Goal: Task Accomplishment & Management: Use online tool/utility

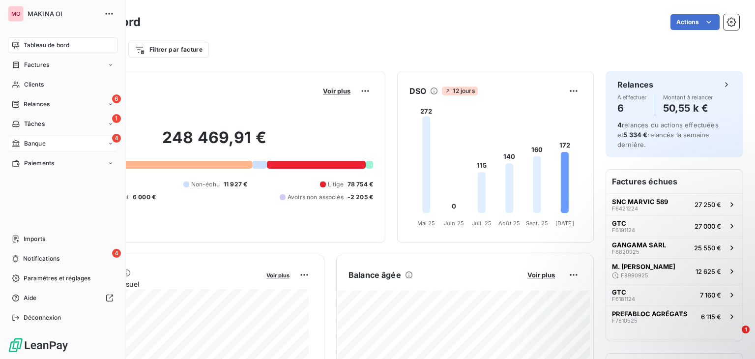
click at [81, 144] on div "4 Banque" at bounding box center [63, 144] width 110 height 16
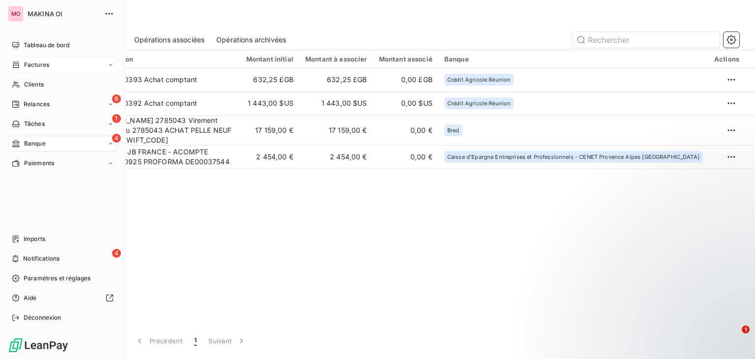
click at [71, 67] on div "Factures" at bounding box center [63, 65] width 110 height 16
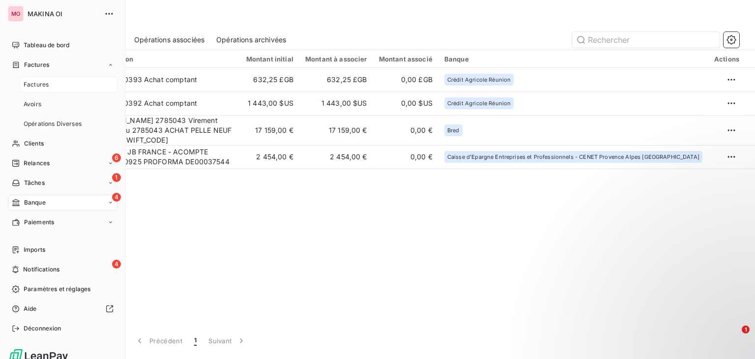
click at [69, 85] on div "Factures" at bounding box center [69, 85] width 98 height 16
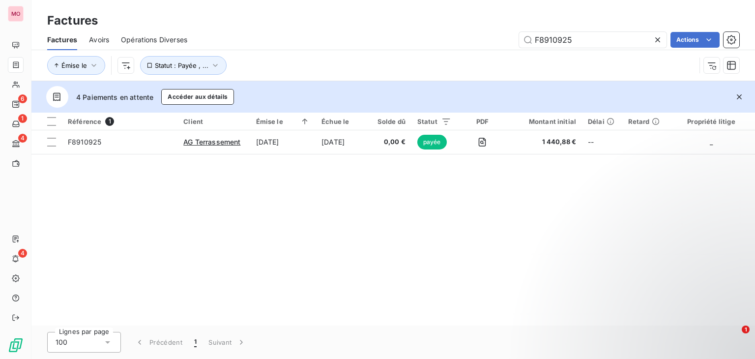
click at [655, 40] on icon at bounding box center [657, 40] width 10 height 10
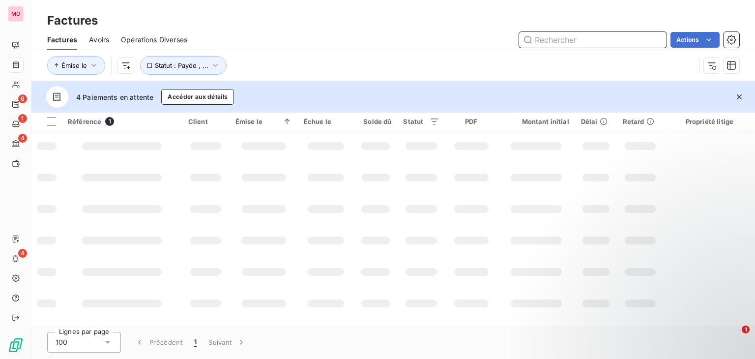
click at [635, 34] on input "text" at bounding box center [592, 40] width 147 height 16
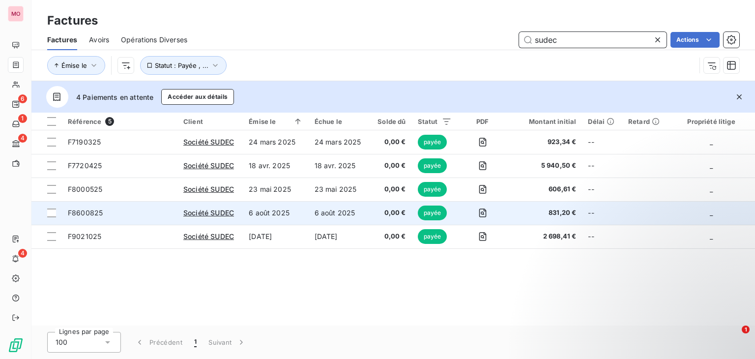
type input "sudec"
click at [157, 213] on span "F8600825" at bounding box center [120, 213] width 104 height 10
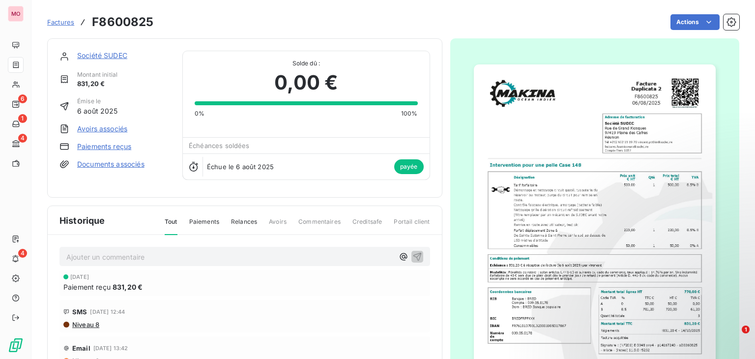
click at [96, 144] on link "Paiements reçus" at bounding box center [104, 146] width 54 height 10
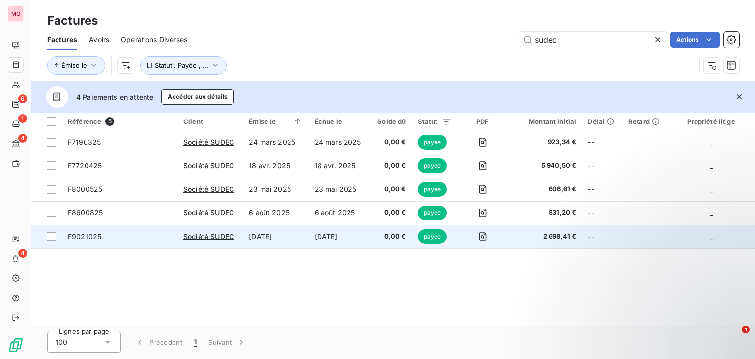
click at [128, 239] on span "F9021025" at bounding box center [120, 236] width 104 height 10
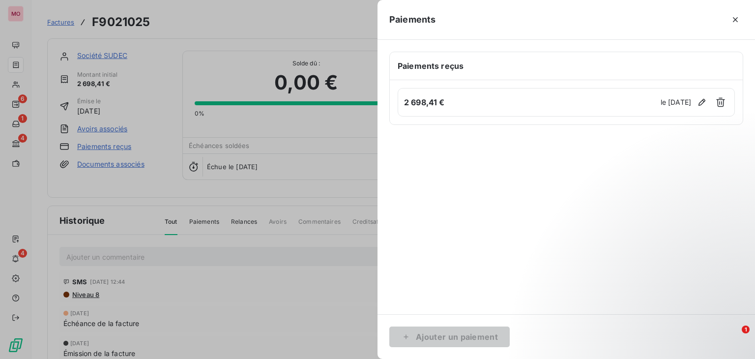
click at [138, 224] on div at bounding box center [377, 179] width 755 height 359
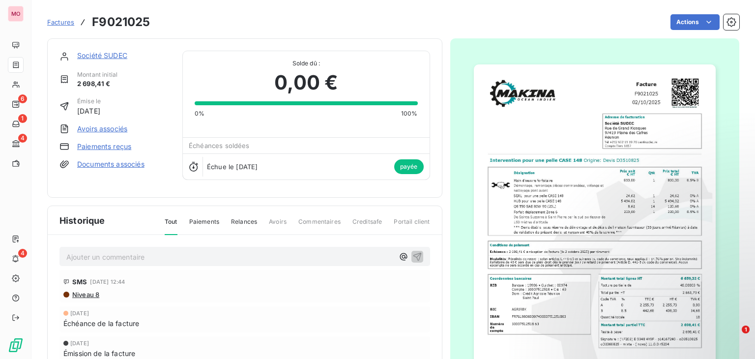
click at [310, 236] on div "Ajouter un commentaire ﻿ SMS [DATE] 12:44 Niveau 8 [DATE] Échéance de la factur…" at bounding box center [245, 333] width 394 height 196
click at [94, 56] on link "Société SUDEC" at bounding box center [102, 55] width 50 height 8
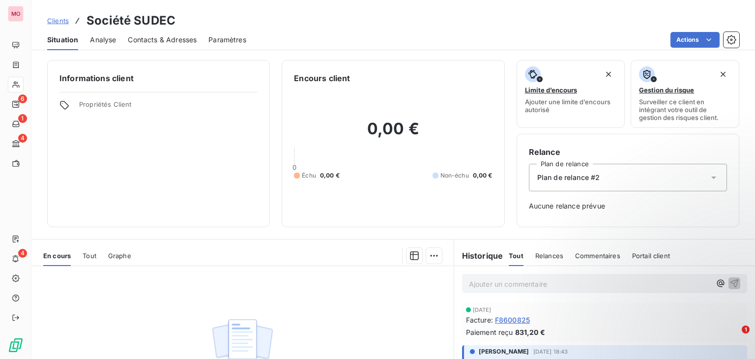
click at [190, 40] on span "Contacts & Adresses" at bounding box center [162, 40] width 69 height 10
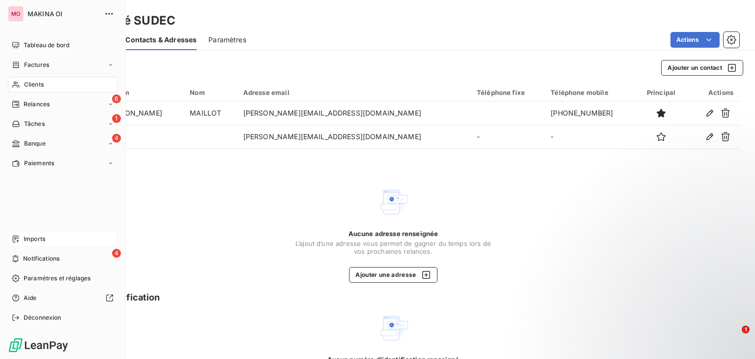
click at [31, 242] on span "Imports" at bounding box center [35, 238] width 22 height 9
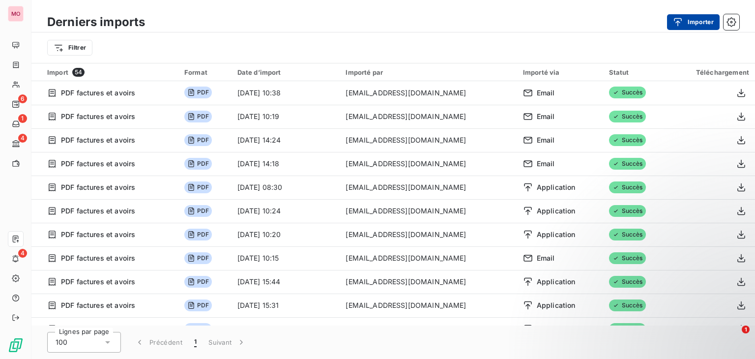
click at [682, 21] on div "button" at bounding box center [679, 22] width 15 height 10
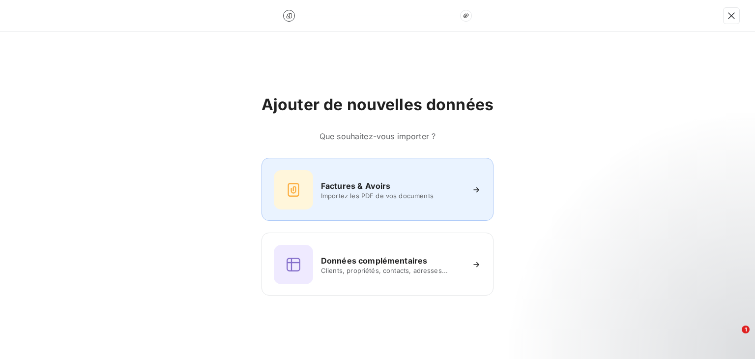
click at [365, 168] on div "Factures & Avoirs Importez les PDF de vos documents" at bounding box center [377, 189] width 232 height 63
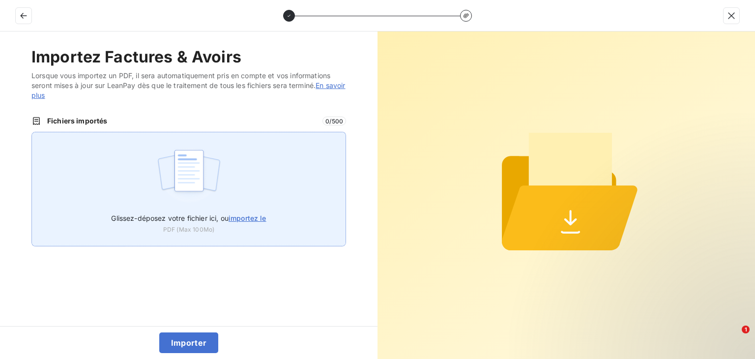
click at [251, 214] on span "importez le" at bounding box center [247, 218] width 38 height 8
click at [32, 132] on input "Glissez-déposez votre fichier ici, ou importez le" at bounding box center [31, 132] width 0 height 0
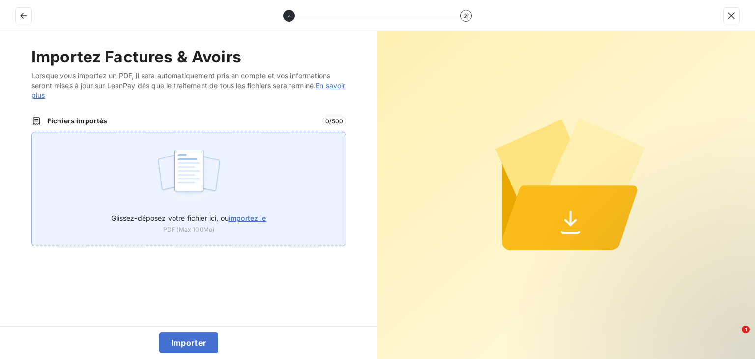
type input "C:\fakepath\facture_F8600825 (1).pdf"
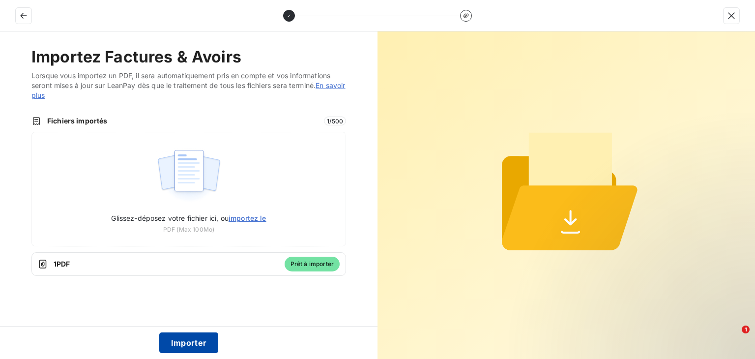
click at [192, 337] on button "Importer" at bounding box center [188, 342] width 59 height 21
